Goal: Information Seeking & Learning: Find specific fact

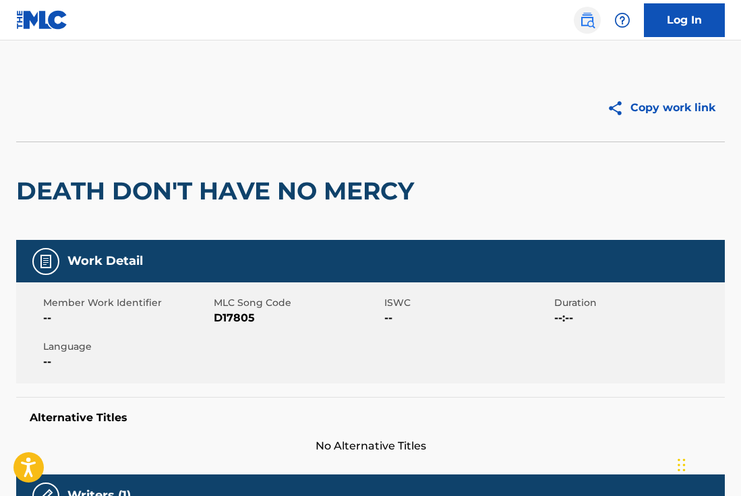
click at [591, 26] on img at bounding box center [587, 20] width 16 height 16
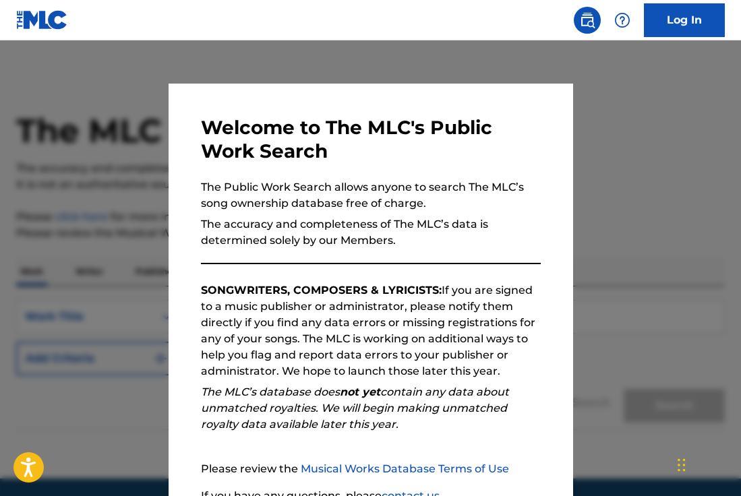
click at [627, 119] on div at bounding box center [370, 288] width 741 height 496
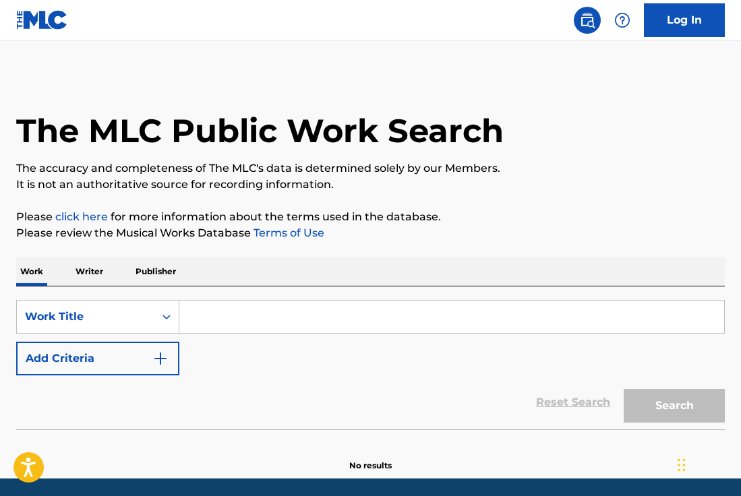
click at [306, 314] on input "Search Form" at bounding box center [451, 317] width 545 height 32
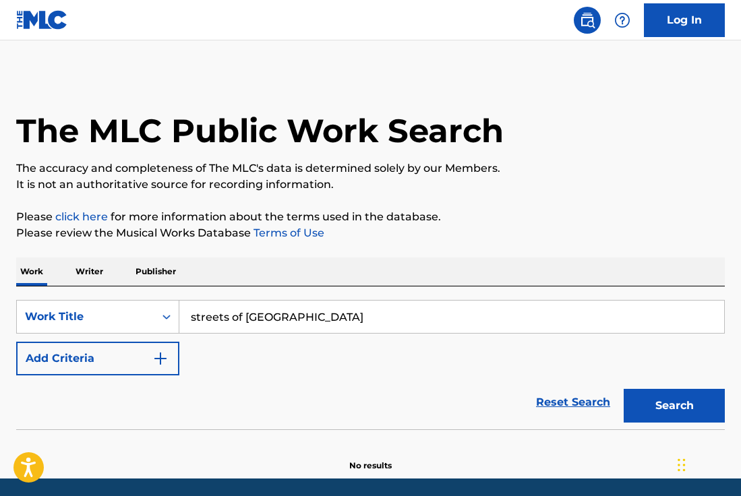
type input "streets of [GEOGRAPHIC_DATA]"
click at [624, 389] on button "Search" at bounding box center [674, 406] width 101 height 34
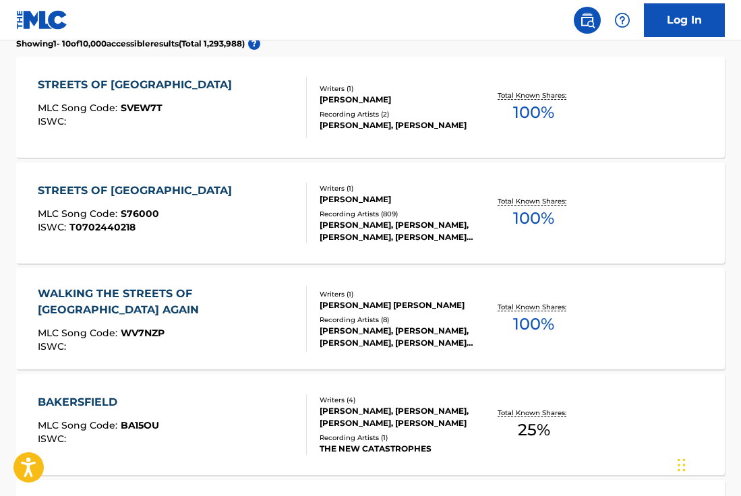
scroll to position [404, 0]
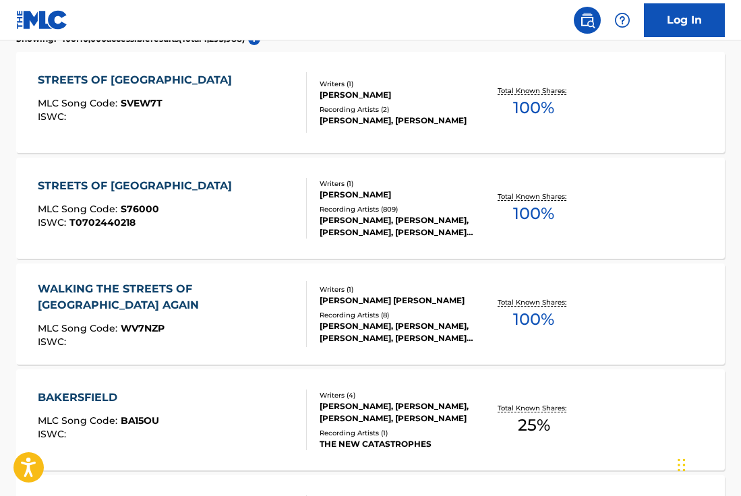
click at [162, 184] on div "STREETS OF [GEOGRAPHIC_DATA]" at bounding box center [138, 186] width 201 height 16
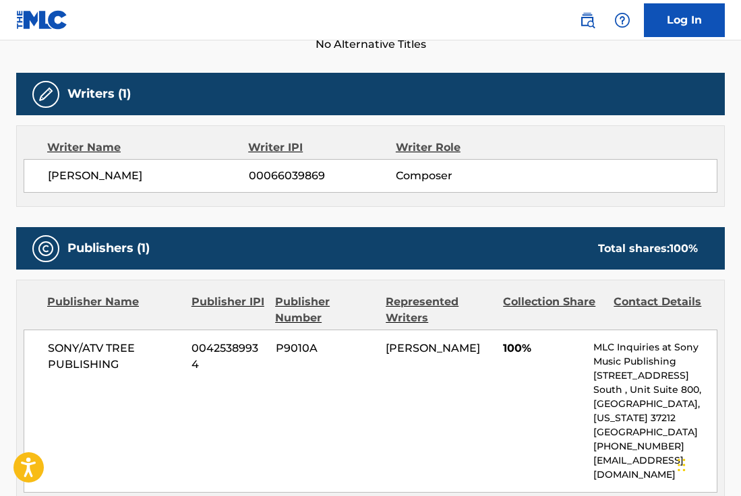
scroll to position [431, 0]
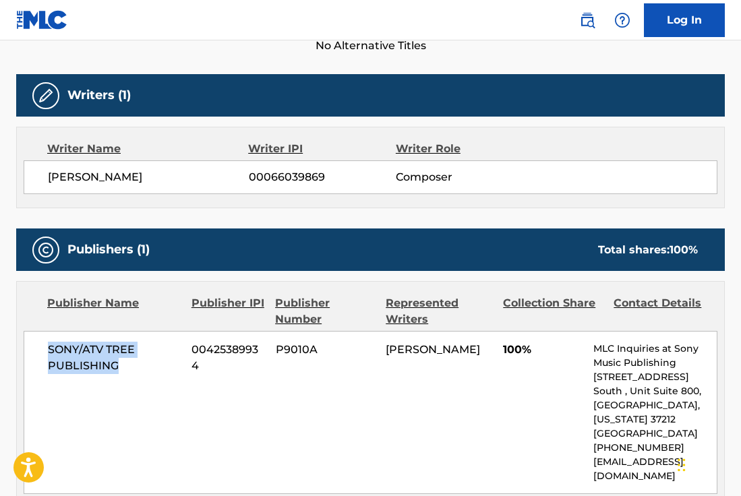
drag, startPoint x: 117, startPoint y: 336, endPoint x: 45, endPoint y: 320, distance: 73.3
click at [45, 331] on div "SONY/ATV TREE PUBLISHING 00425389934 P9010A [PERSON_NAME] 100% MLC Inquiries at…" at bounding box center [371, 412] width 694 height 163
copy span "SONY/ATV TREE PUBLISHING"
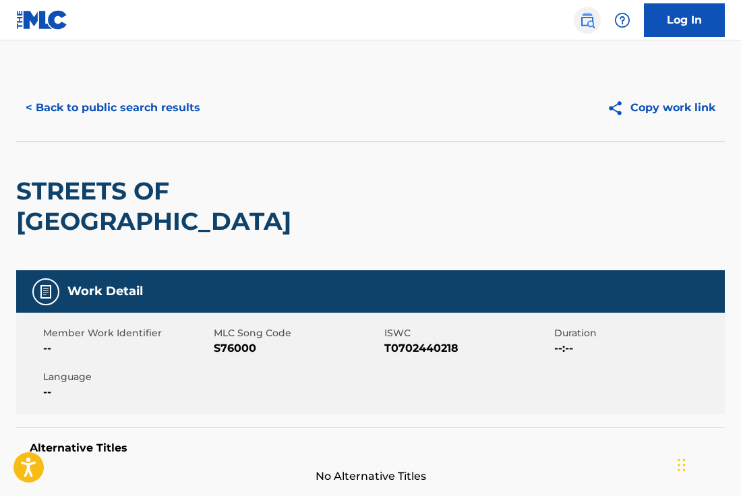
click at [585, 22] on img at bounding box center [587, 20] width 16 height 16
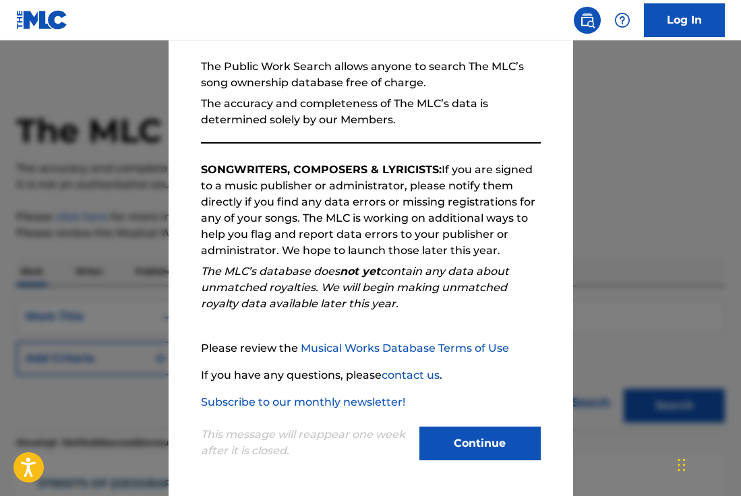
scroll to position [120, 0]
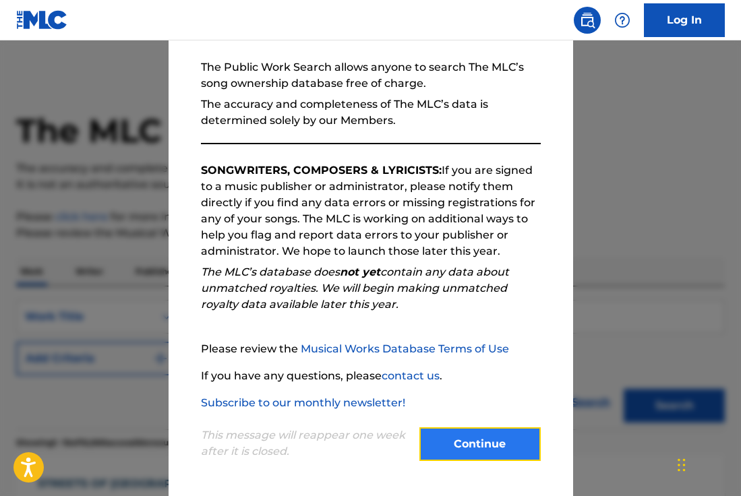
click at [485, 434] on button "Continue" at bounding box center [479, 444] width 121 height 34
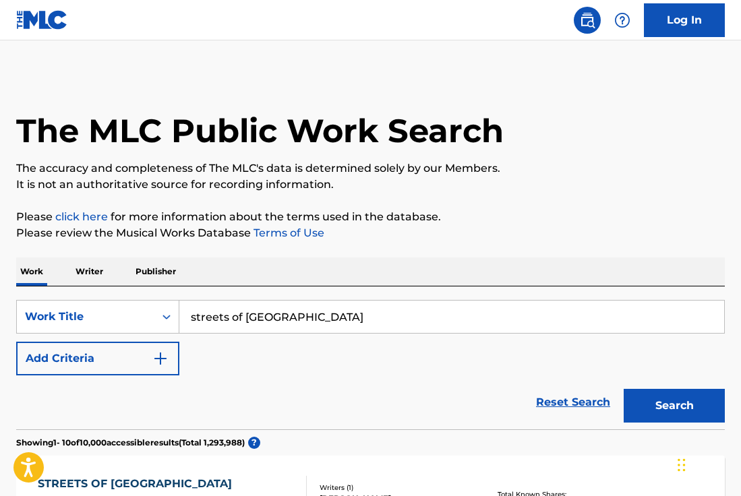
click at [260, 317] on input "streets of [GEOGRAPHIC_DATA]" at bounding box center [451, 317] width 545 height 32
type input "these days"
click at [624, 389] on button "Search" at bounding box center [674, 406] width 101 height 34
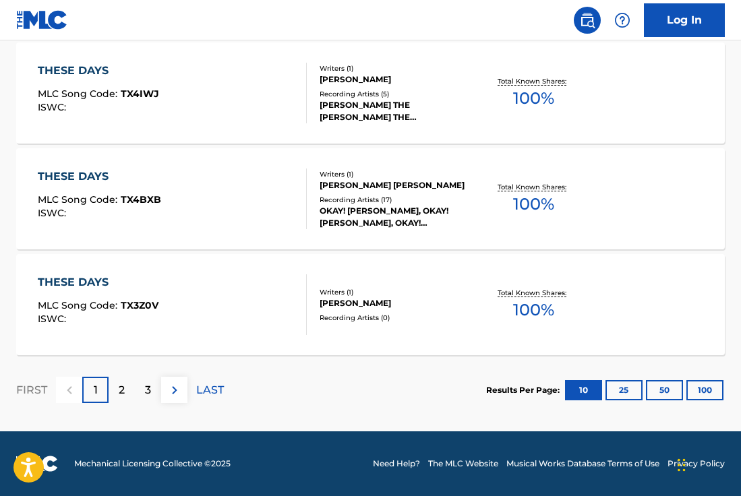
scroll to position [0, 0]
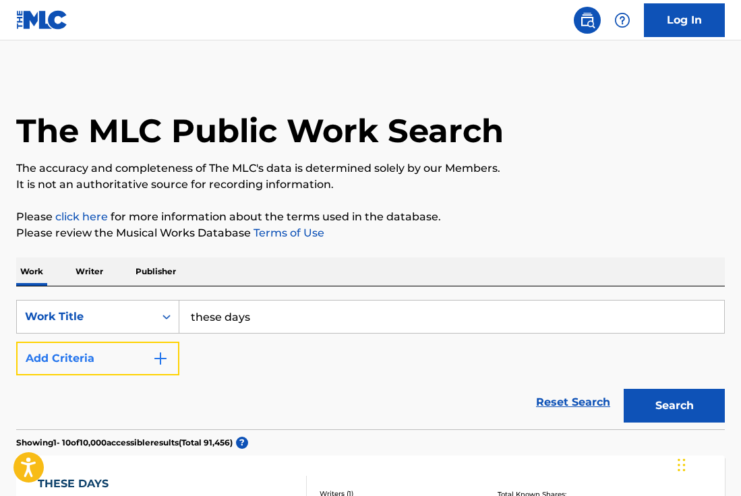
click at [128, 354] on button "Add Criteria" at bounding box center [97, 359] width 163 height 34
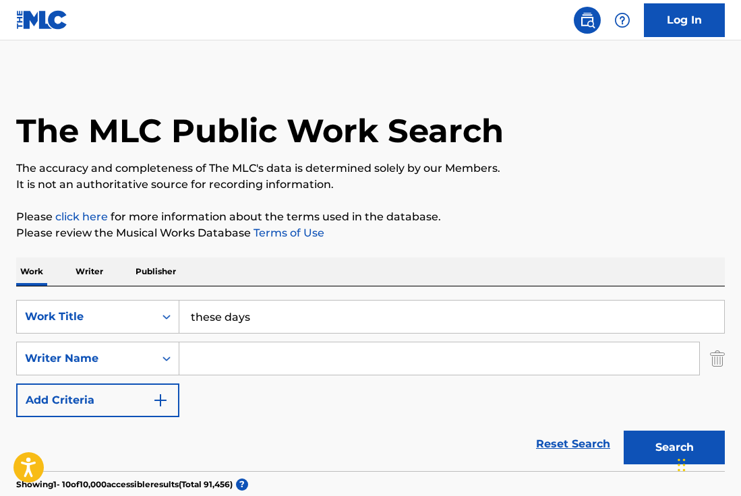
click at [231, 356] on input "Search Form" at bounding box center [439, 359] width 520 height 32
type input "[PERSON_NAME]"
click at [624, 431] on button "Search" at bounding box center [674, 448] width 101 height 34
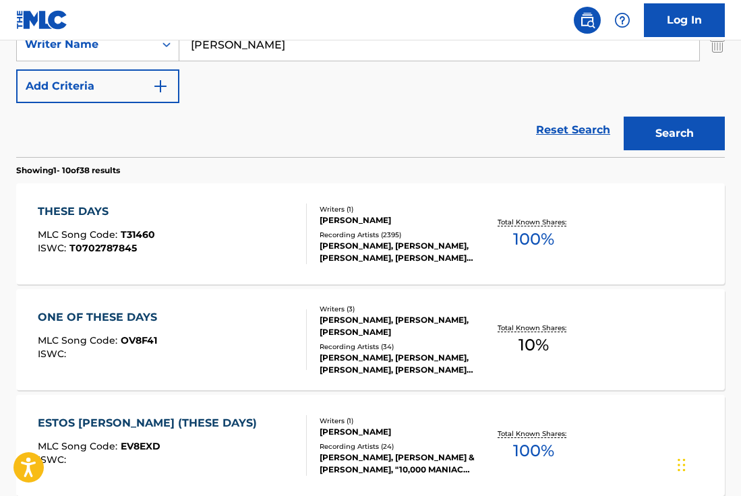
scroll to position [316, 0]
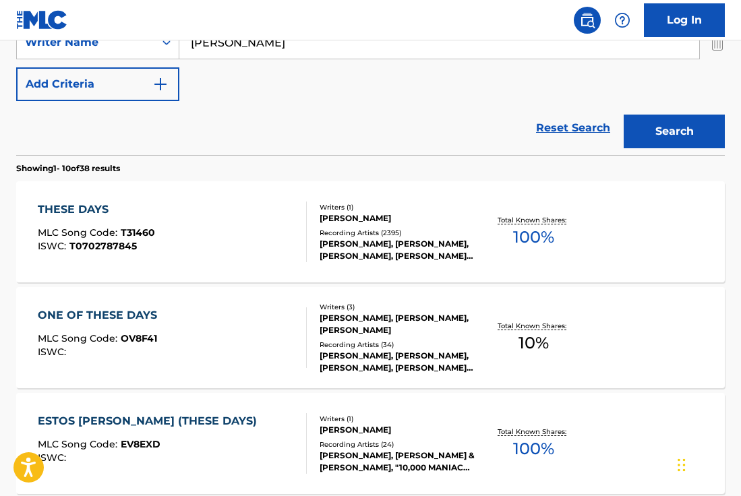
click at [215, 218] on div "THESE DAYS MLC Song Code : T31460 ISWC : T0702787845" at bounding box center [172, 232] width 269 height 61
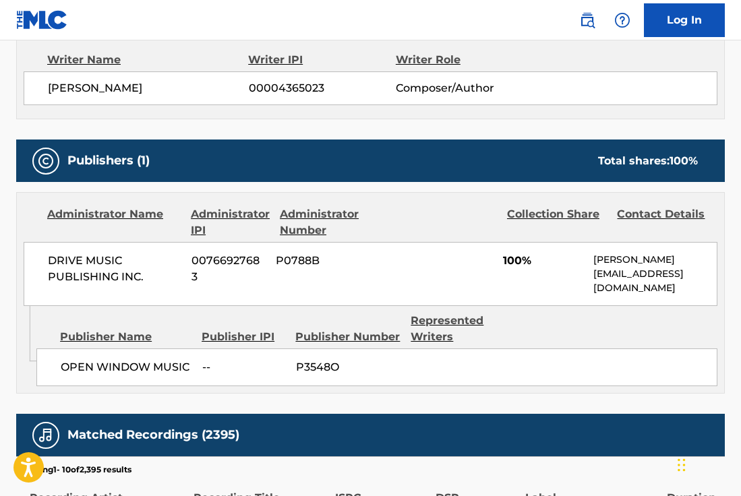
scroll to position [489, 0]
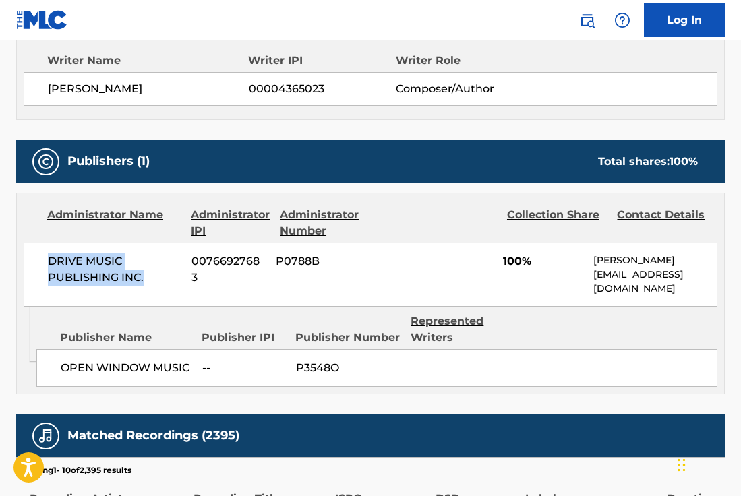
drag, startPoint x: 145, startPoint y: 274, endPoint x: 40, endPoint y: 265, distance: 104.9
click at [40, 265] on div "DRIVE MUSIC PUBLISHING INC. 00766927683 P0788B 100% [PERSON_NAME] [PERSON_NAME]…" at bounding box center [371, 275] width 694 height 64
copy span "DRIVE MUSIC PUBLISHING INC."
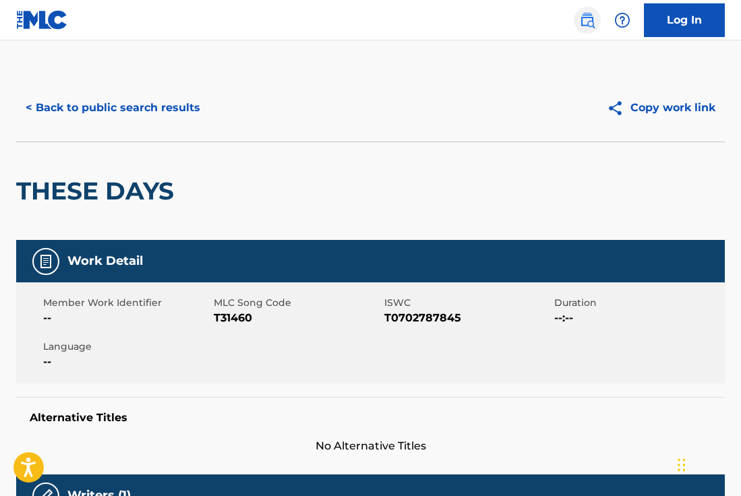
click at [586, 18] on img at bounding box center [587, 20] width 16 height 16
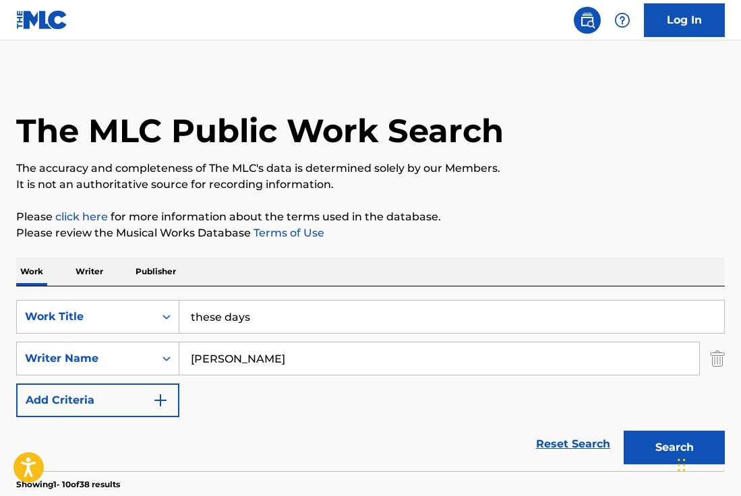
click at [226, 317] on input "these days" at bounding box center [451, 317] width 545 height 32
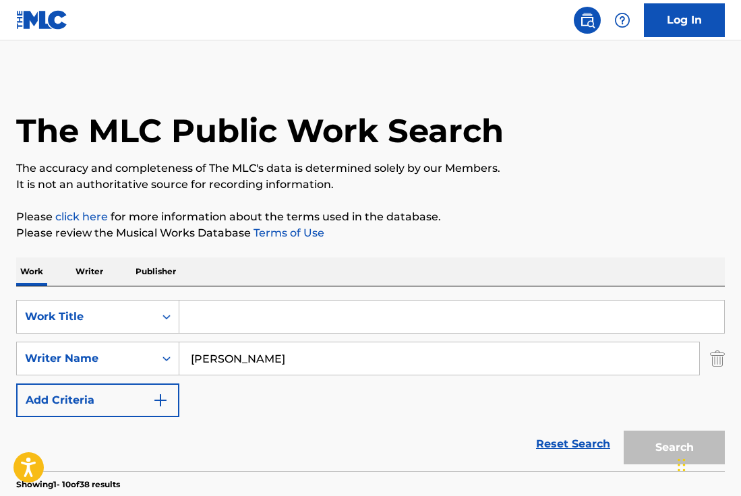
click at [225, 361] on input "[PERSON_NAME]" at bounding box center [439, 359] width 520 height 32
click at [211, 313] on input "Search Form" at bounding box center [451, 317] width 545 height 32
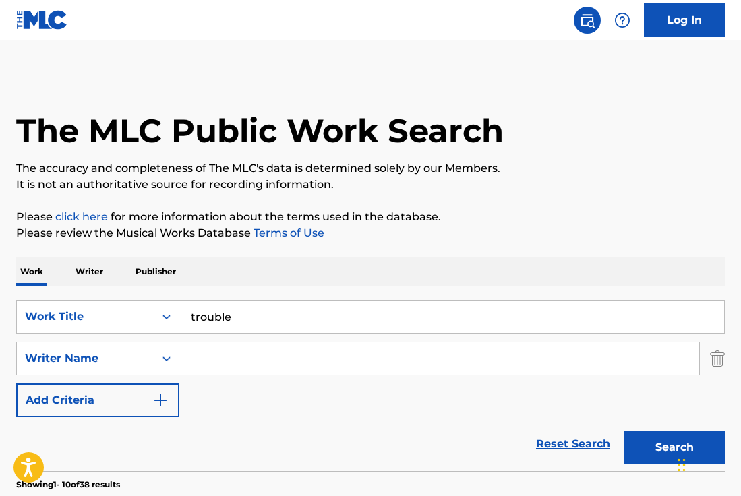
type input "trouble"
click at [205, 359] on input "Search Form" at bounding box center [439, 359] width 520 height 32
type input "buckingham"
click at [624, 431] on button "Search" at bounding box center [674, 448] width 101 height 34
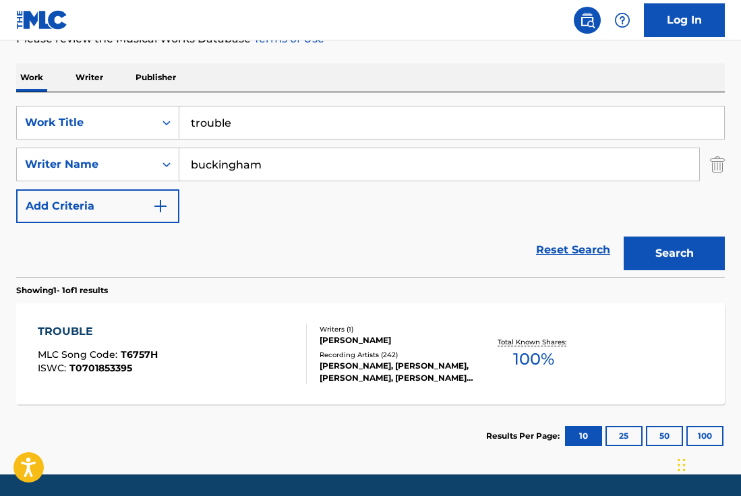
scroll to position [206, 0]
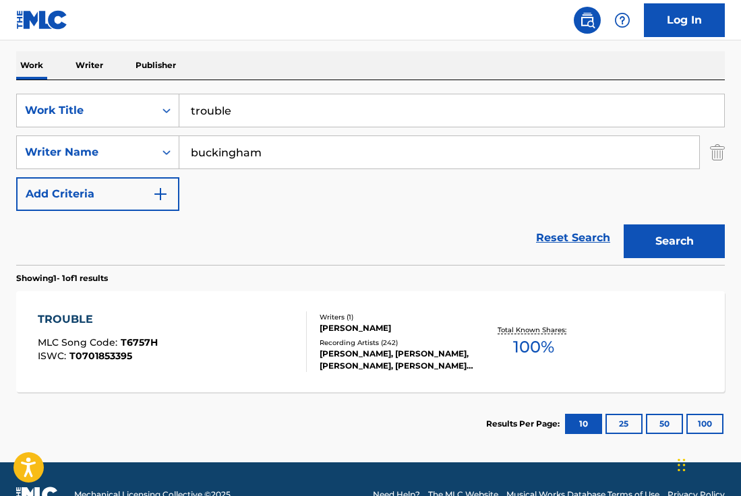
click at [190, 354] on div "TROUBLE MLC Song Code : T6757H ISWC : T0701853395" at bounding box center [172, 341] width 269 height 61
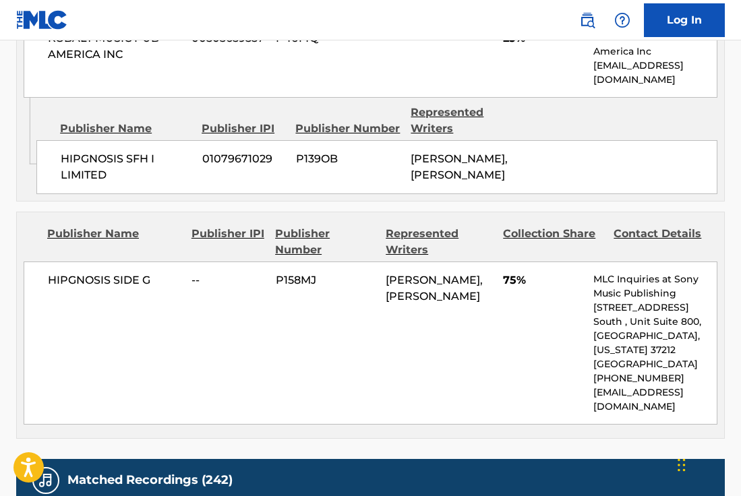
scroll to position [899, 0]
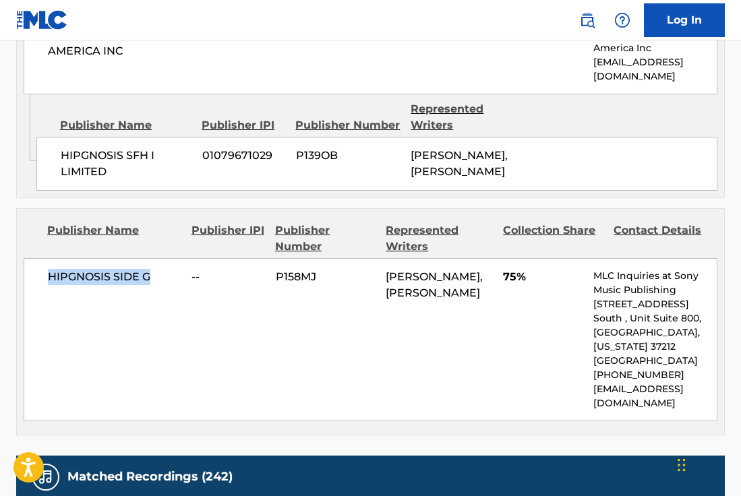
drag, startPoint x: 148, startPoint y: 308, endPoint x: 49, endPoint y: 299, distance: 100.2
click at [49, 299] on div "HIPGNOSIS SIDE G -- P158MJ [PERSON_NAME], [PERSON_NAME] 75% MLC Inquiries at So…" at bounding box center [371, 339] width 694 height 163
copy span "HIPGNOSIS SIDE G"
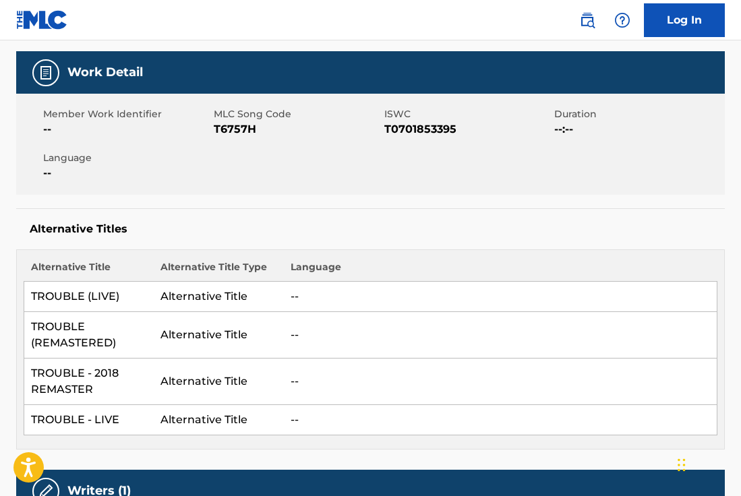
scroll to position [0, 0]
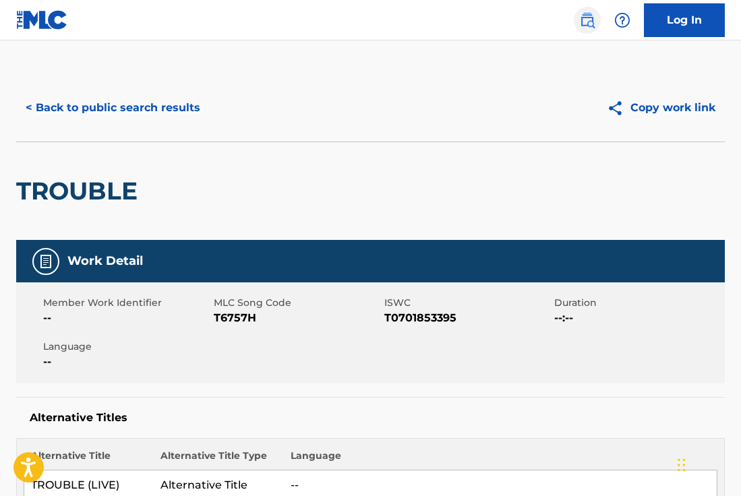
click at [581, 19] on img at bounding box center [587, 20] width 16 height 16
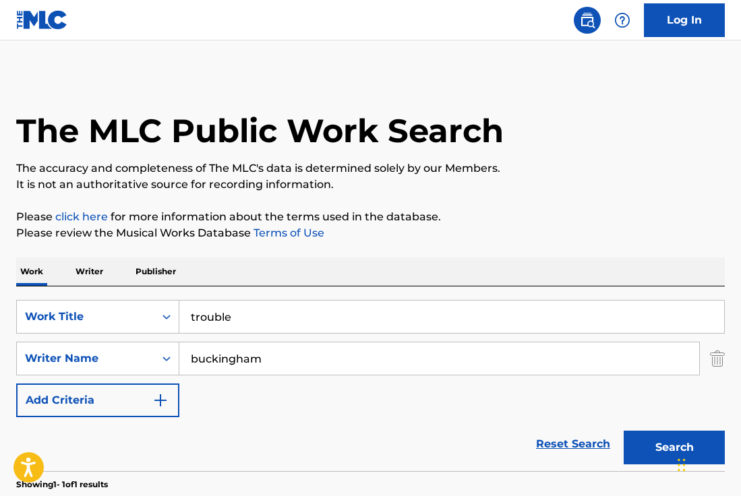
click at [225, 309] on input "trouble" at bounding box center [451, 317] width 545 height 32
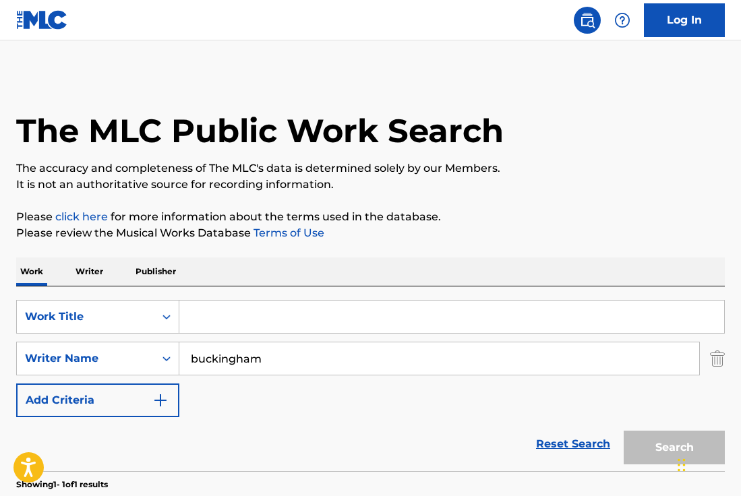
click at [233, 379] on div "SearchWithCriteriaeb64d91d-6a04-4423-a751-9cd734e90357 Work Title SearchWithCri…" at bounding box center [370, 358] width 709 height 117
click at [213, 357] on input "buckingham" at bounding box center [439, 359] width 520 height 32
type input "[PERSON_NAME]"
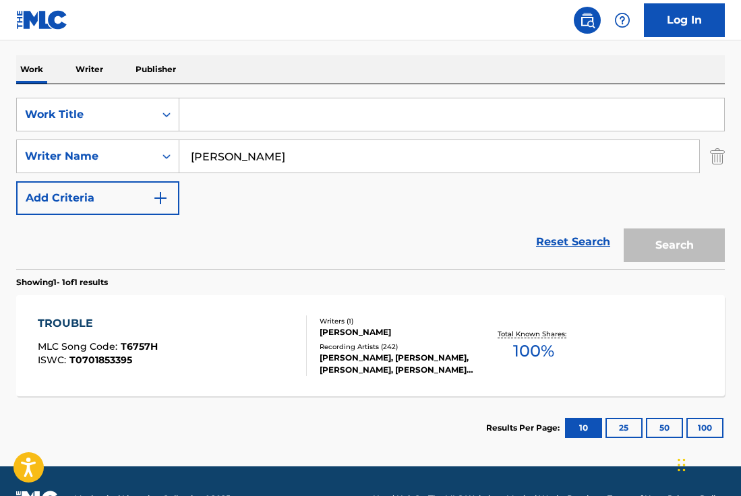
scroll to position [201, 0]
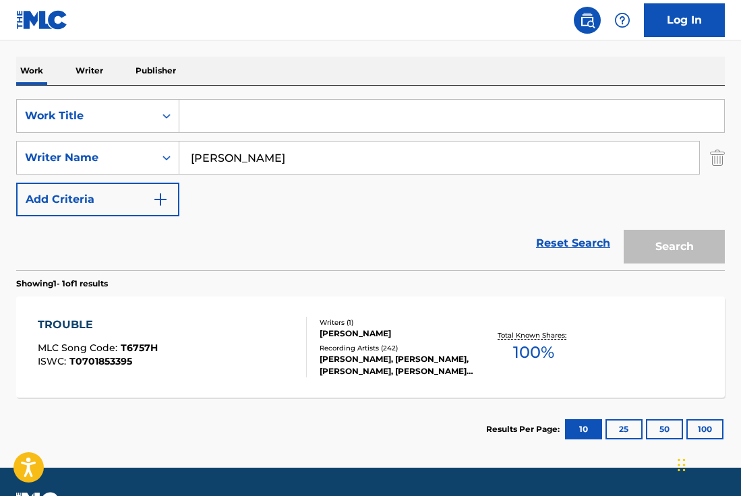
click at [290, 162] on input "[PERSON_NAME]" at bounding box center [439, 158] width 520 height 32
click at [238, 154] on input "[PERSON_NAME]" at bounding box center [439, 158] width 520 height 32
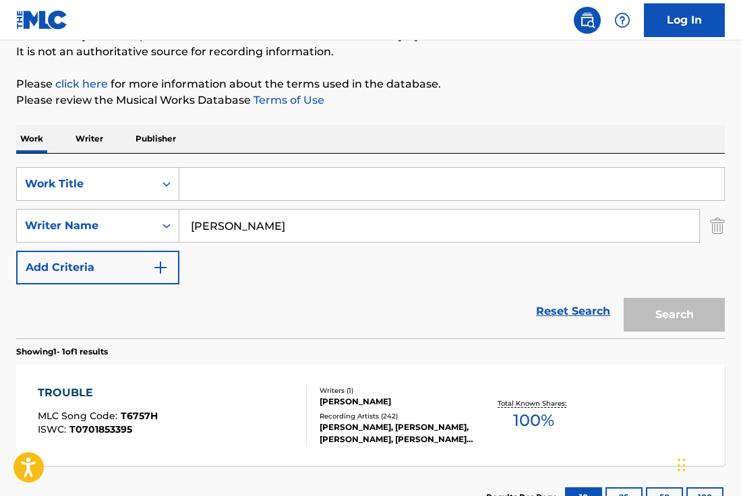
scroll to position [128, 0]
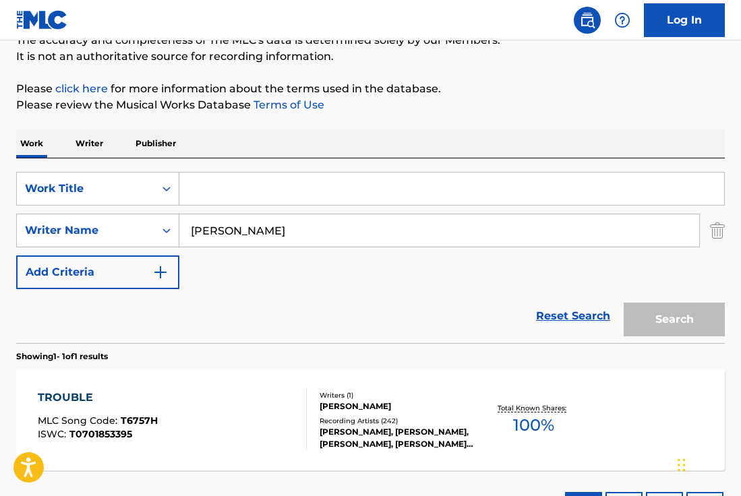
click at [651, 314] on div "Search" at bounding box center [671, 316] width 108 height 54
click at [348, 230] on input "[PERSON_NAME]" at bounding box center [439, 230] width 520 height 32
click at [303, 196] on input "Search Form" at bounding box center [451, 189] width 545 height 32
click at [218, 231] on input "[PERSON_NAME]" at bounding box center [439, 230] width 520 height 32
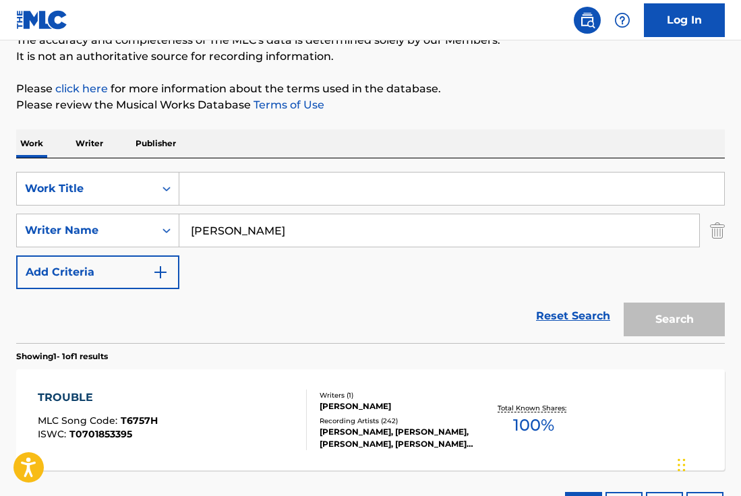
click at [218, 231] on input "[PERSON_NAME]" at bounding box center [439, 230] width 520 height 32
click at [227, 198] on input "Search Form" at bounding box center [451, 189] width 545 height 32
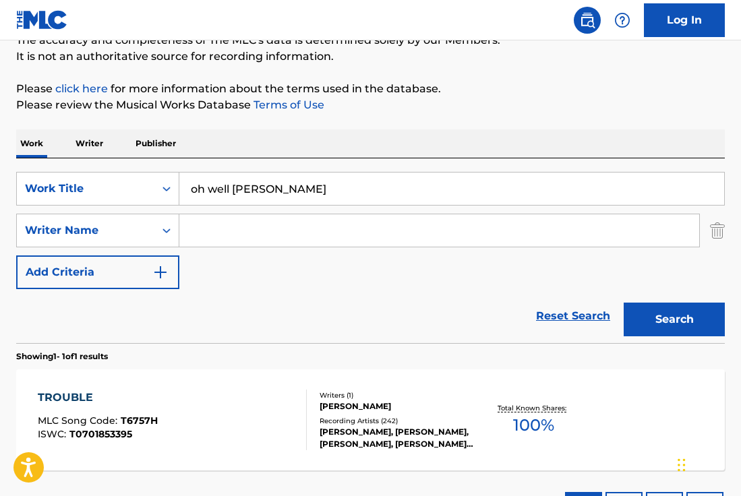
type input "oh well [PERSON_NAME]"
click at [624, 303] on button "Search" at bounding box center [674, 320] width 101 height 34
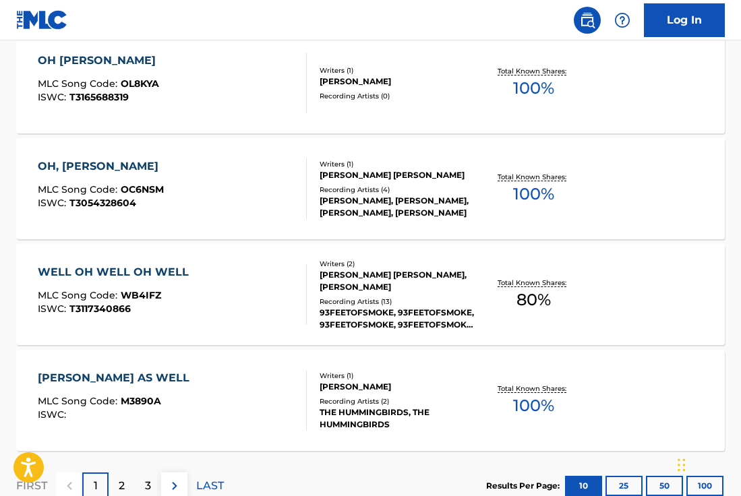
scroll to position [1196, 0]
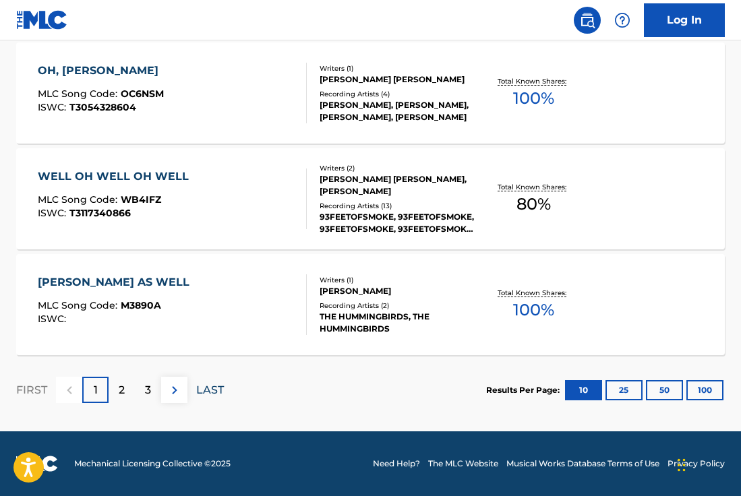
click at [208, 389] on p "LAST" at bounding box center [210, 390] width 28 height 16
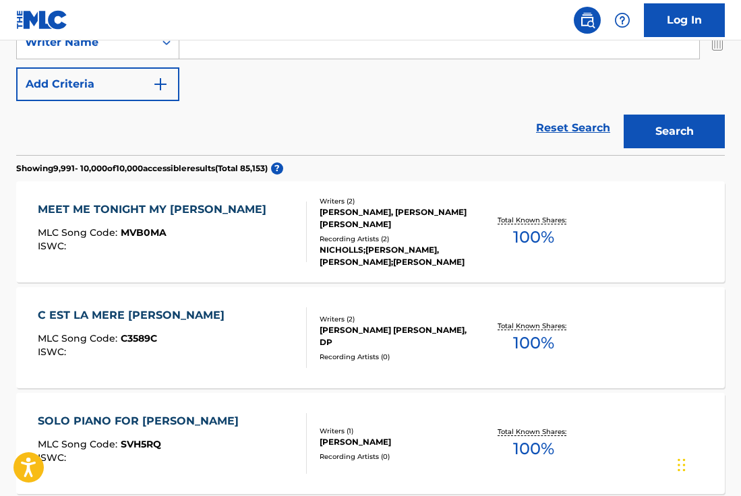
scroll to position [0, 0]
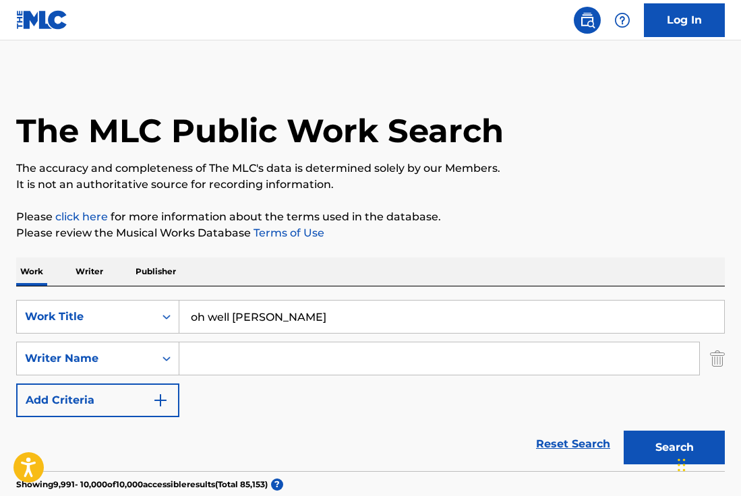
click at [256, 313] on input "oh well [PERSON_NAME]" at bounding box center [451, 317] width 545 height 32
type input "bad luck"
click at [276, 367] on input "Search Form" at bounding box center [439, 359] width 520 height 32
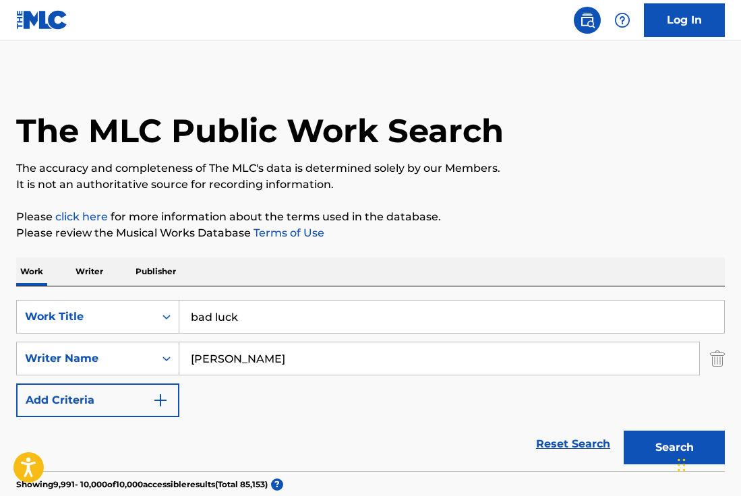
click at [624, 431] on button "Search" at bounding box center [674, 448] width 101 height 34
click at [247, 359] on input "[PERSON_NAME]" at bounding box center [439, 359] width 520 height 32
type input "[PERSON_NAME]"
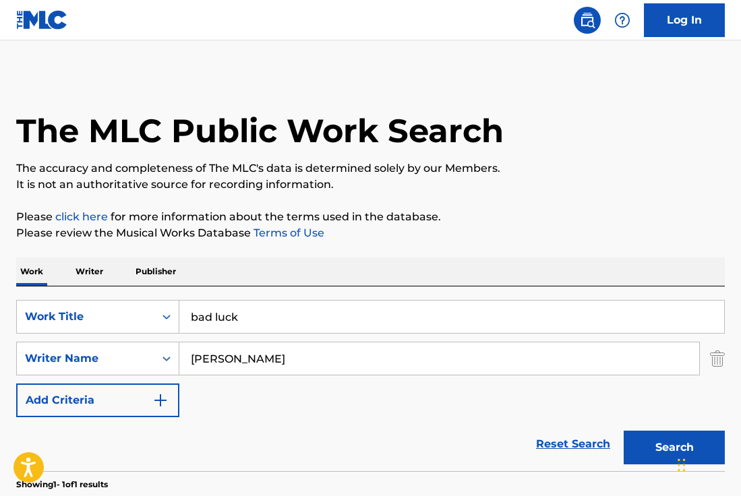
click at [624, 431] on button "Search" at bounding box center [674, 448] width 101 height 34
click at [216, 316] on input "bad luck" at bounding box center [451, 317] width 545 height 32
type input "bad bad luck"
click at [624, 431] on button "Search" at bounding box center [674, 448] width 101 height 34
click at [222, 361] on input "[PERSON_NAME]" at bounding box center [439, 359] width 520 height 32
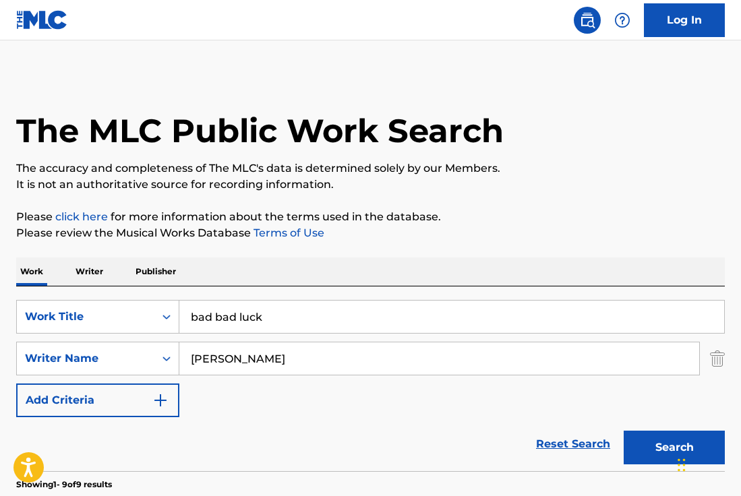
click at [222, 361] on input "[PERSON_NAME]" at bounding box center [439, 359] width 520 height 32
type input "[PERSON_NAME]"
click at [624, 431] on button "Search" at bounding box center [674, 448] width 101 height 34
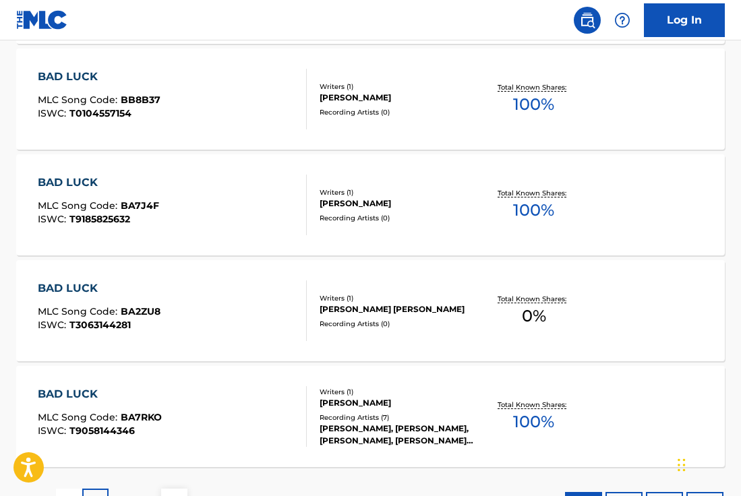
scroll to position [1196, 0]
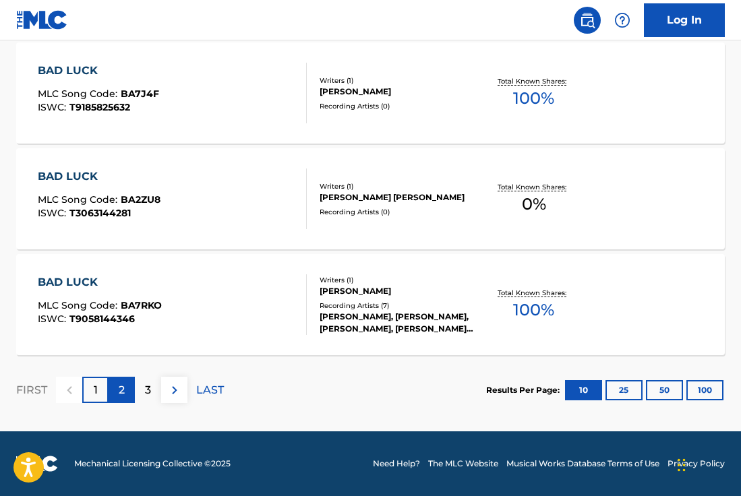
click at [124, 394] on p "2" at bounding box center [122, 390] width 6 height 16
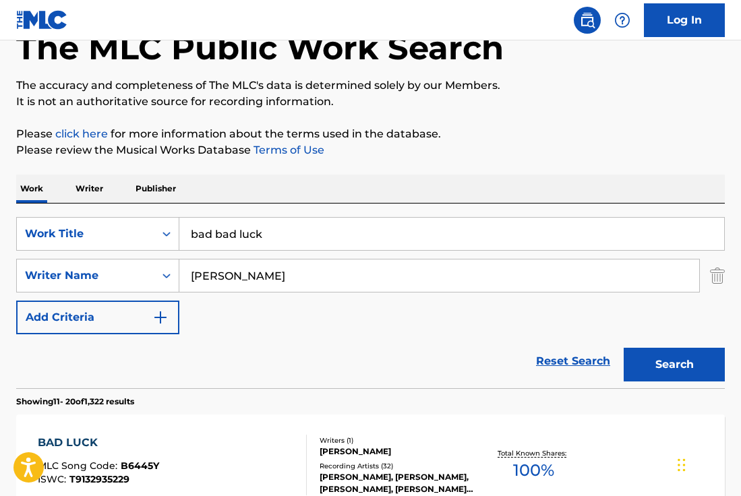
scroll to position [0, 0]
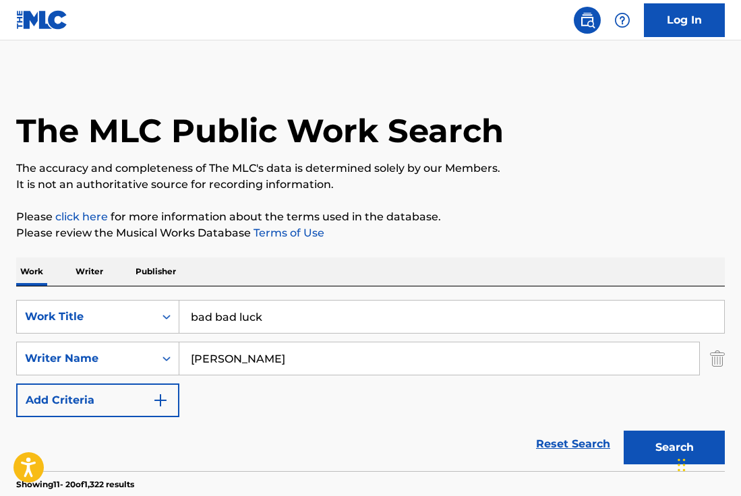
click at [225, 332] on input "bad bad luck" at bounding box center [451, 317] width 545 height 32
type input "maybe i'll cry"
click at [218, 365] on input "[PERSON_NAME]" at bounding box center [439, 359] width 520 height 32
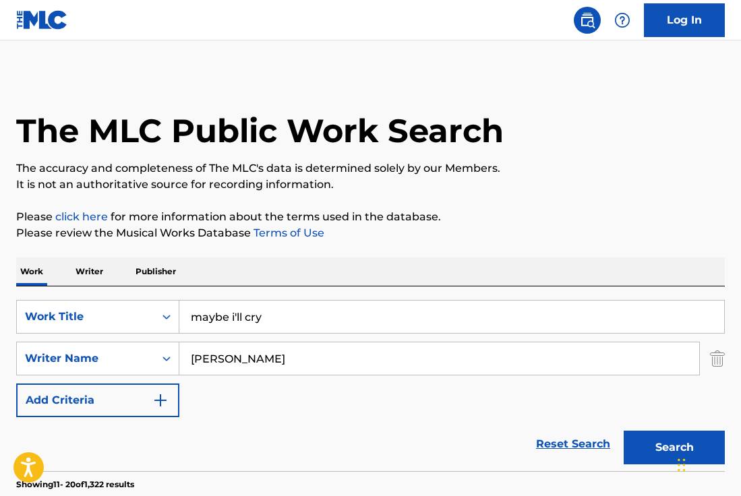
click at [218, 365] on input "[PERSON_NAME]" at bounding box center [439, 359] width 520 height 32
click at [624, 431] on button "Search" at bounding box center [674, 448] width 101 height 34
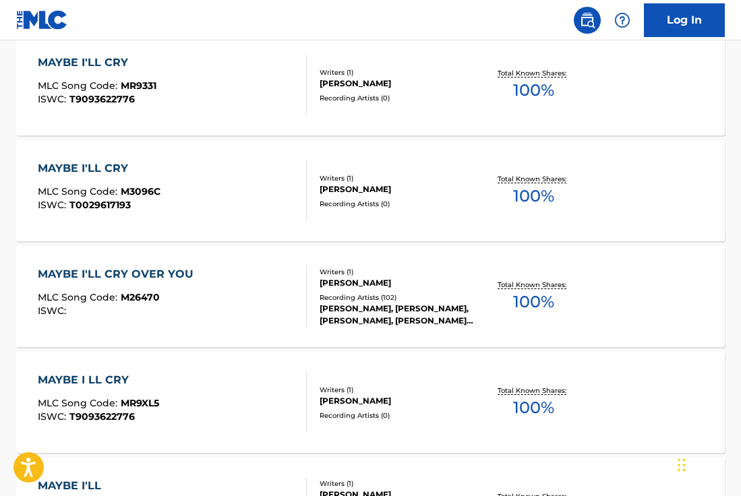
scroll to position [686, 0]
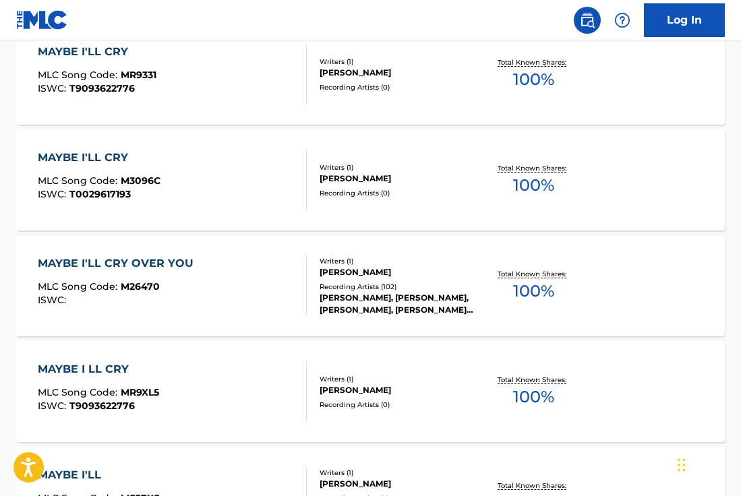
click at [219, 279] on div "MAYBE I'LL CRY OVER YOU MLC Song Code : M26470 ISWC :" at bounding box center [172, 286] width 269 height 61
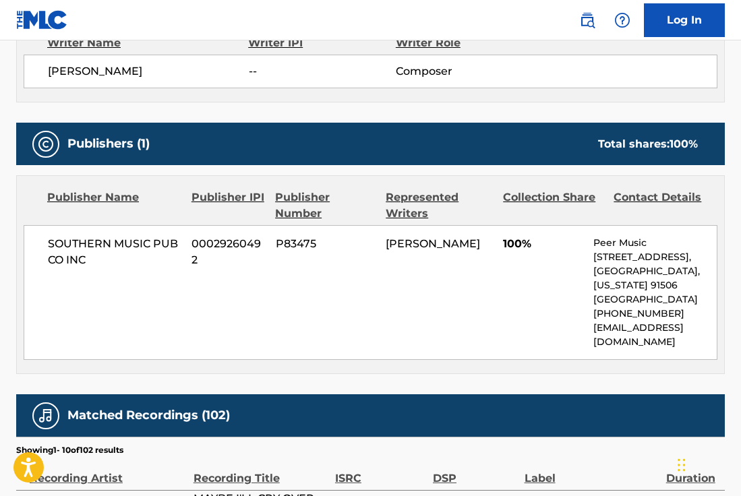
scroll to position [506, 0]
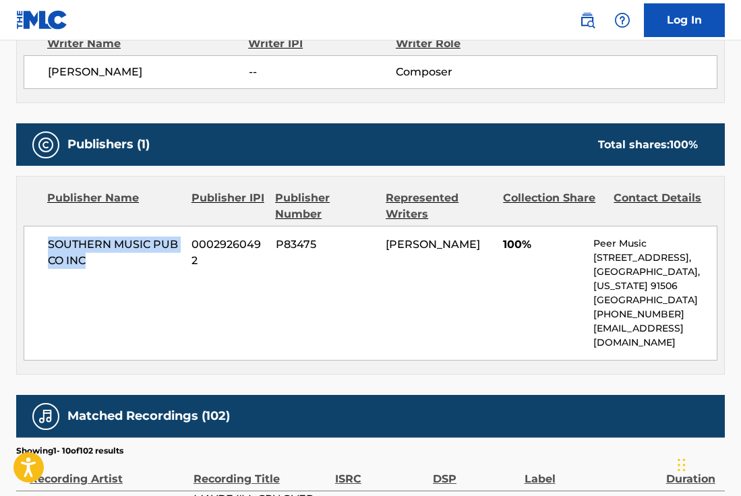
drag, startPoint x: 95, startPoint y: 259, endPoint x: 45, endPoint y: 237, distance: 54.4
click at [45, 237] on div "SOUTHERN MUSIC PUB CO INC 00029260492 P83475 [PERSON_NAME] 100% Peer Music [STR…" at bounding box center [371, 293] width 694 height 135
copy span "SOUTHERN MUSIC PUB CO INC"
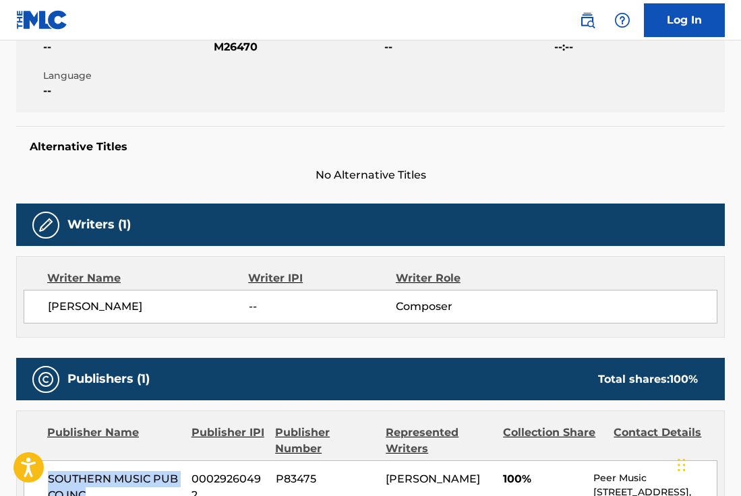
scroll to position [0, 0]
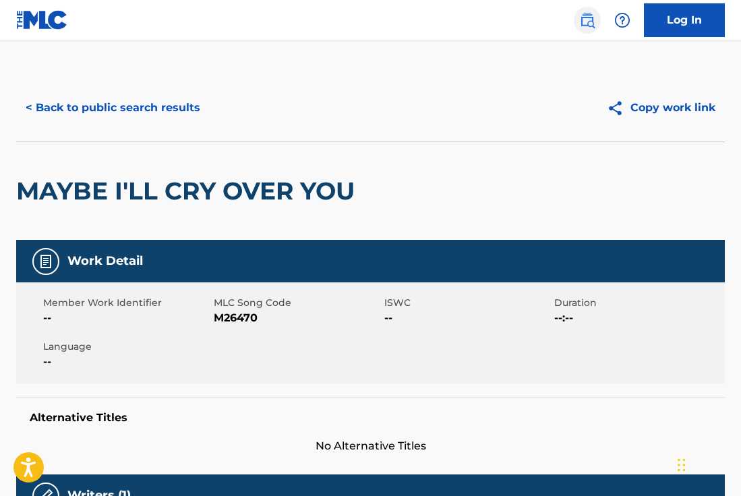
click at [584, 23] on img at bounding box center [587, 20] width 16 height 16
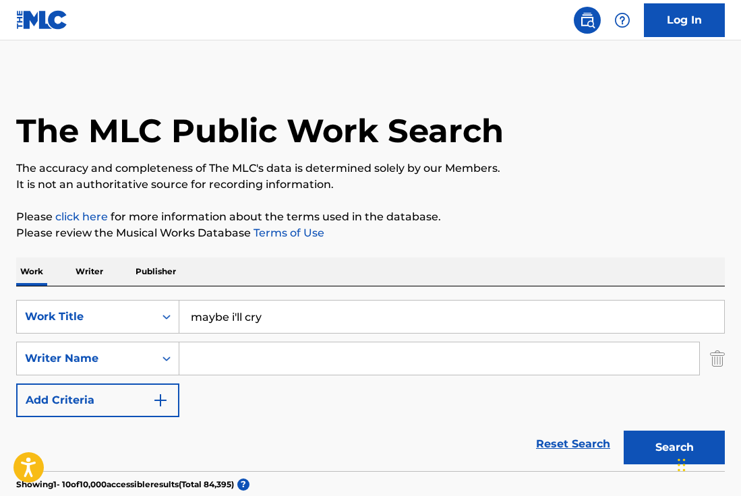
click at [214, 319] on input "maybe i'll cry" at bounding box center [451, 317] width 545 height 32
type input "don't know what you've got til it's gone"
click at [624, 431] on button "Search" at bounding box center [674, 448] width 101 height 34
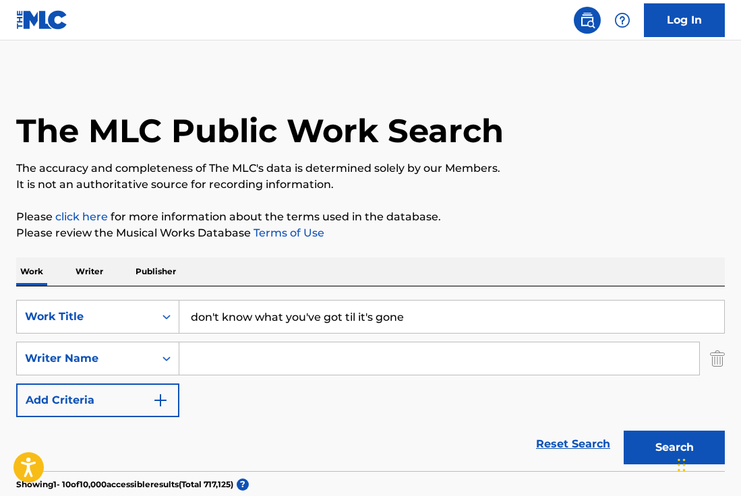
click at [290, 347] on input "Search Form" at bounding box center [439, 359] width 520 height 32
click at [161, 396] on img "Search Form" at bounding box center [160, 400] width 16 height 16
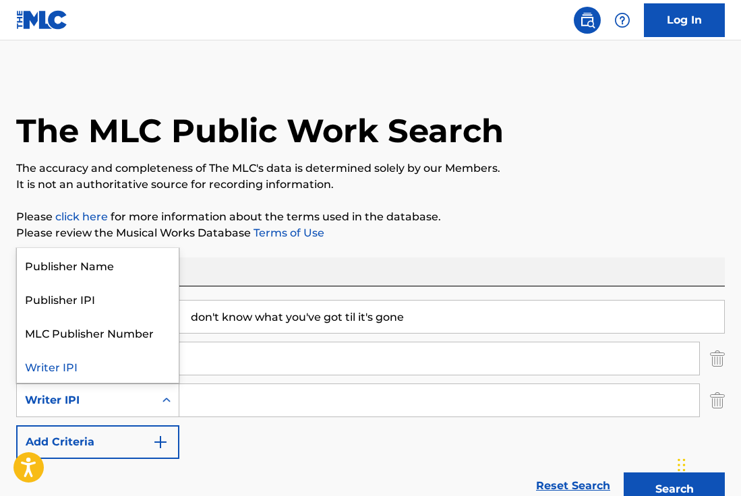
click at [165, 400] on icon "Search Form" at bounding box center [166, 400] width 8 height 5
click at [235, 347] on input "Search Form" at bounding box center [439, 359] width 520 height 32
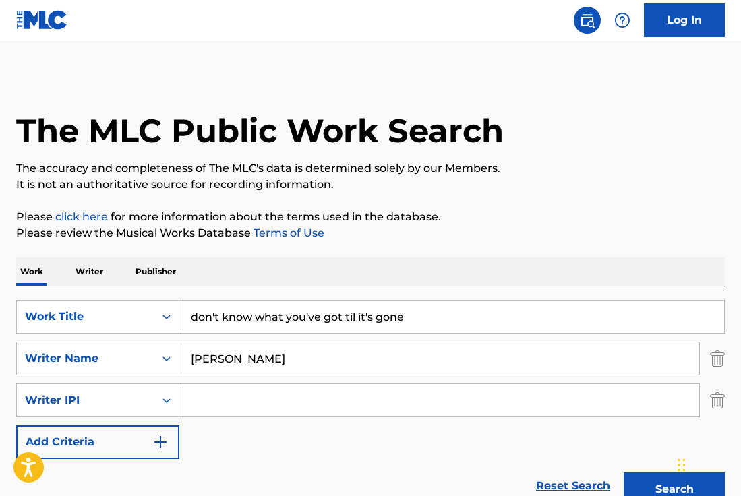
type input "[PERSON_NAME]"
click at [624, 473] on button "Search" at bounding box center [674, 490] width 101 height 34
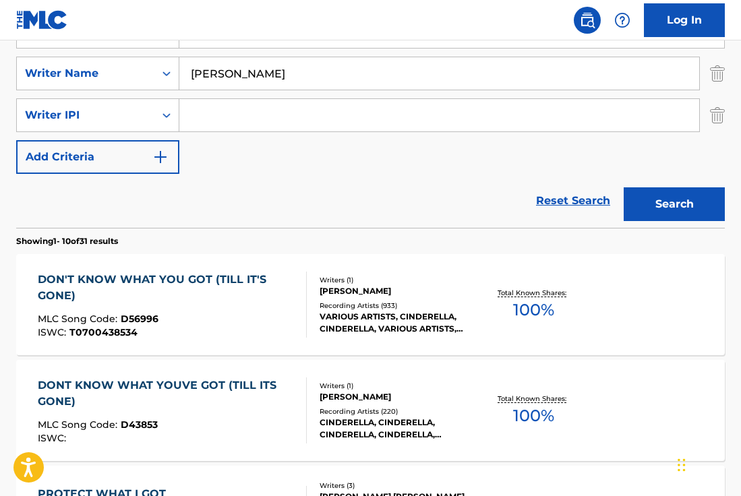
scroll to position [281, 0]
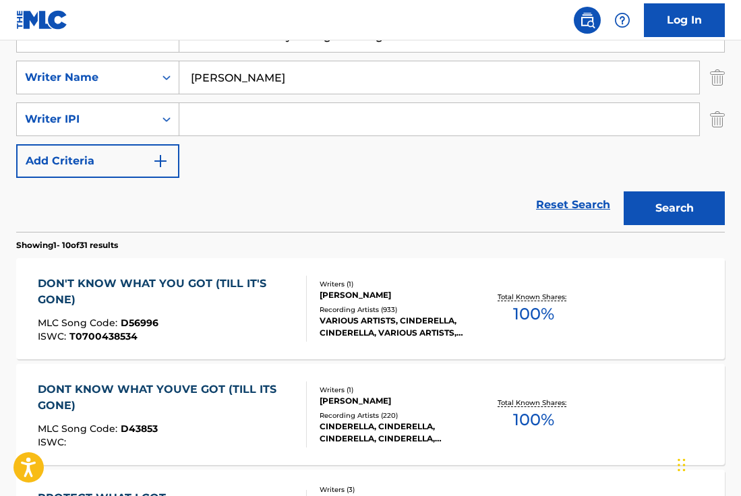
click at [185, 299] on div "DON'T KNOW WHAT YOU GOT (TILL IT'S GONE)" at bounding box center [167, 292] width 258 height 32
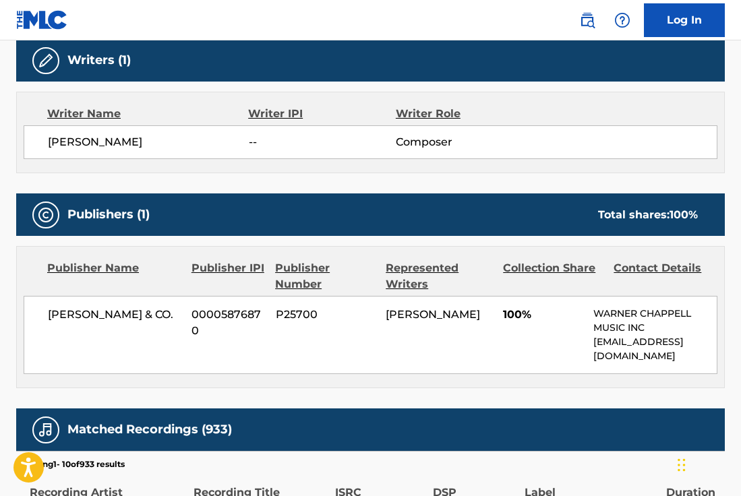
scroll to position [463, 0]
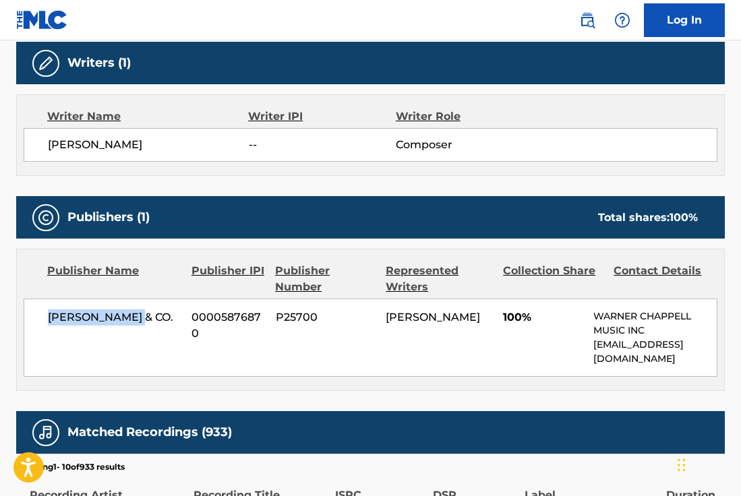
drag, startPoint x: 139, startPoint y: 319, endPoint x: 44, endPoint y: 302, distance: 95.9
click at [44, 302] on div "[PERSON_NAME] & CO. 00005876870 P25700 [PERSON_NAME] 100% [PERSON_NAME] MUSIC I…" at bounding box center [371, 338] width 694 height 78
copy span "[PERSON_NAME] & CO."
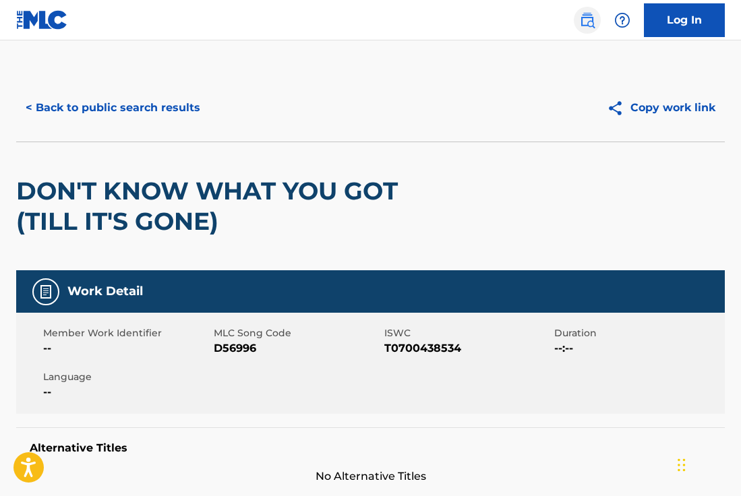
click at [586, 22] on img at bounding box center [587, 20] width 16 height 16
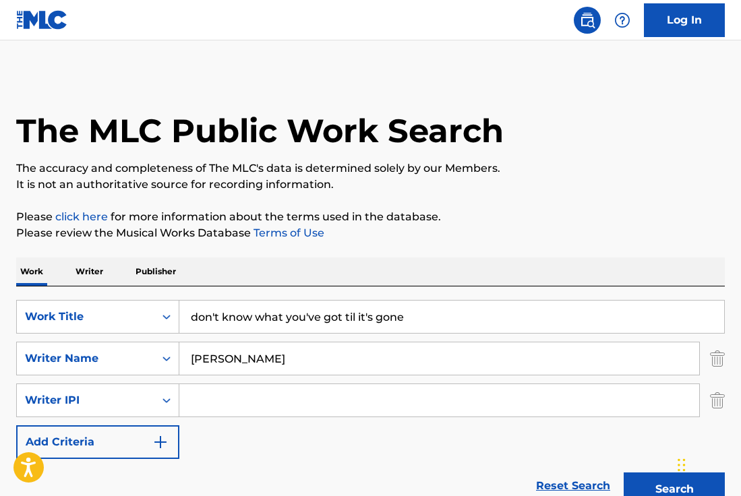
click at [258, 318] on input "don't know what you've got til it's gone" at bounding box center [451, 317] width 545 height 32
type input "don't let me down"
click at [268, 368] on input "[PERSON_NAME]" at bounding box center [439, 359] width 520 height 32
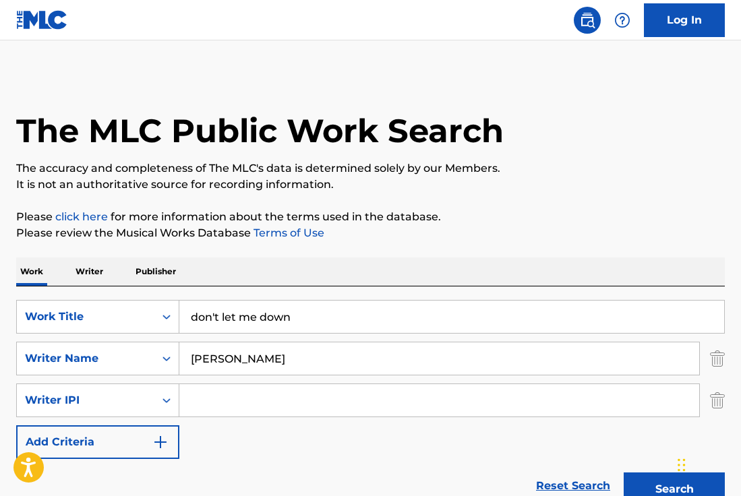
click at [268, 368] on input "[PERSON_NAME]" at bounding box center [439, 359] width 520 height 32
type input "[PERSON_NAME]"
click at [624, 473] on button "Search" at bounding box center [674, 490] width 101 height 34
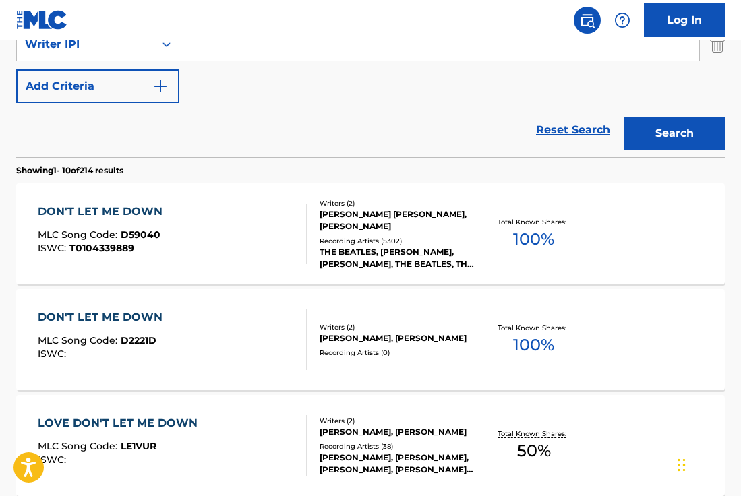
scroll to position [355, 0]
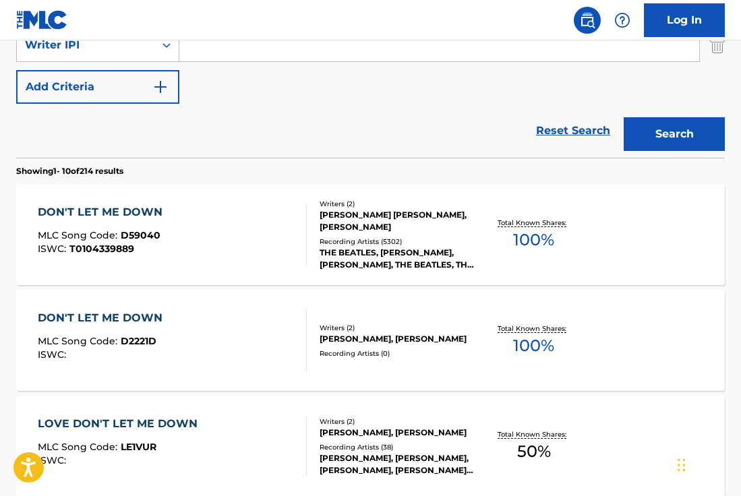
click at [204, 229] on div "DON'T LET ME DOWN MLC Song Code : D59040 ISWC : T0104339889" at bounding box center [172, 234] width 269 height 61
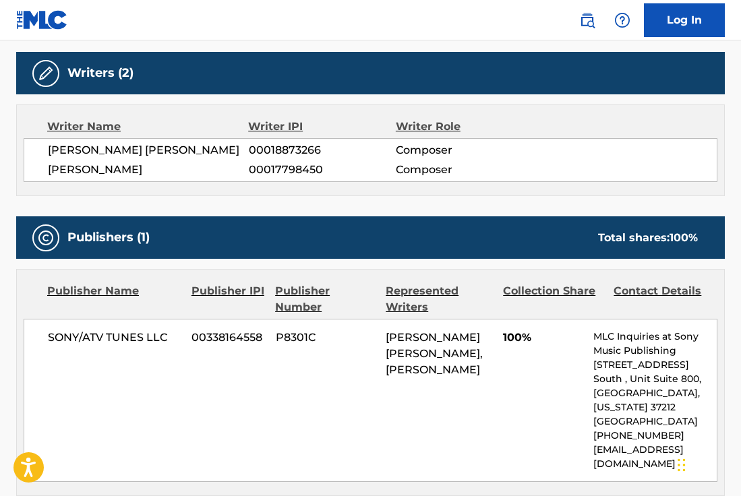
scroll to position [430, 0]
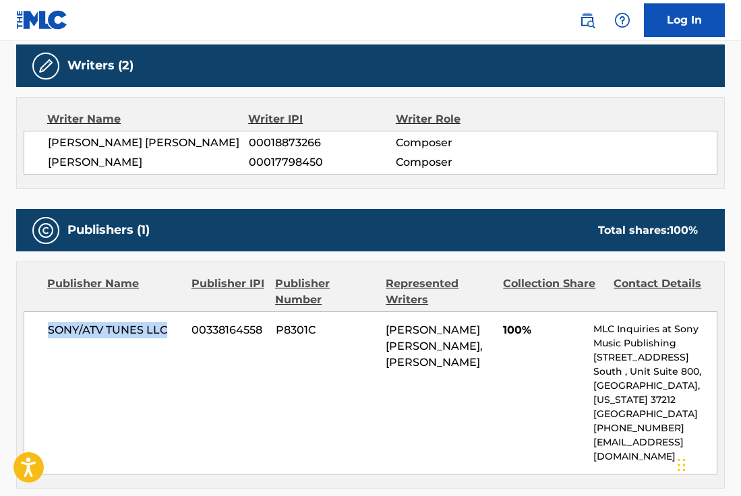
drag, startPoint x: 47, startPoint y: 328, endPoint x: 170, endPoint y: 324, distance: 122.8
click at [170, 324] on span "SONY/ATV TUNES LLC" at bounding box center [114, 330] width 133 height 16
copy span "SONY/ATV TUNES LLC"
